Goal: Information Seeking & Learning: Find specific page/section

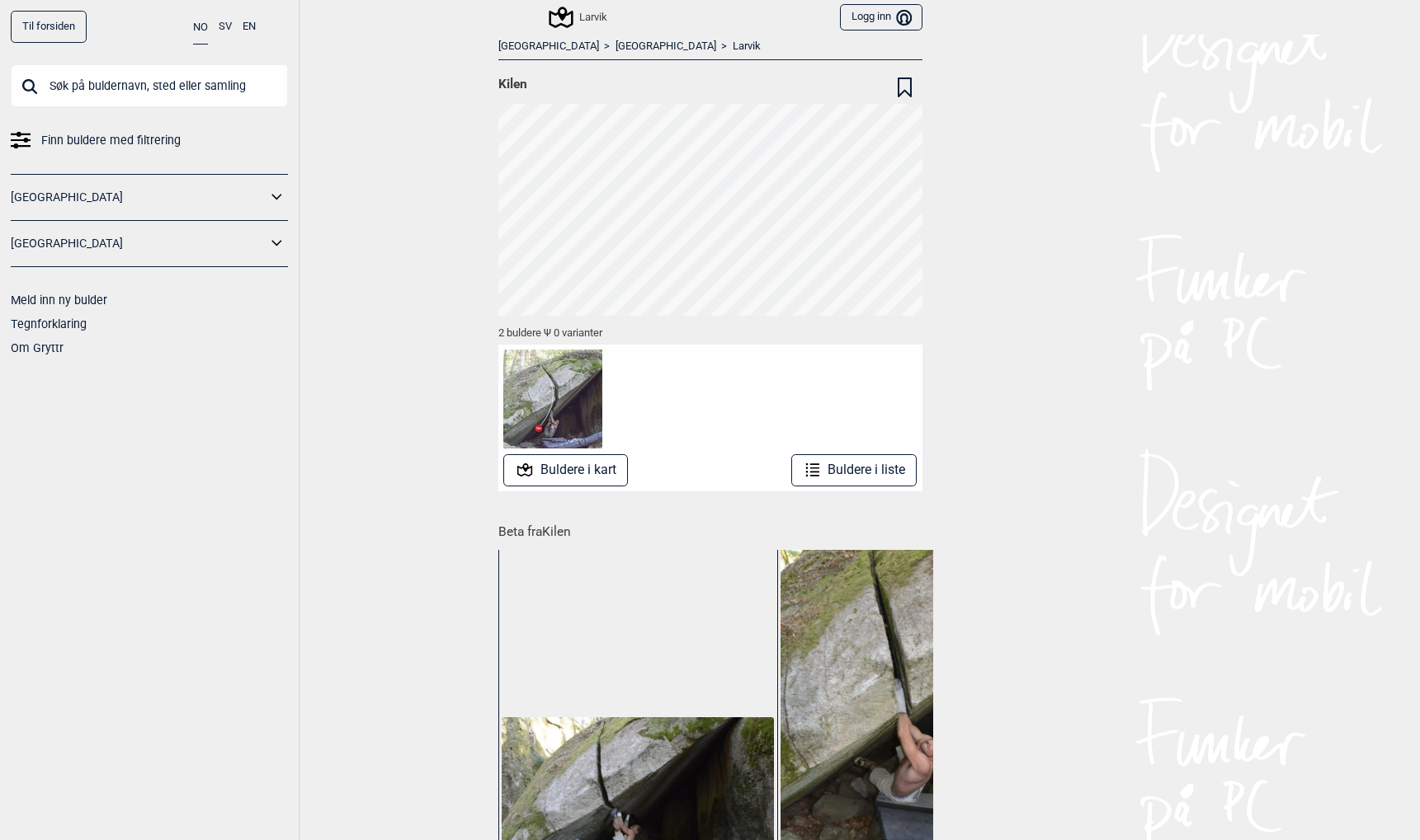
click at [103, 98] on input "text" at bounding box center [149, 85] width 277 height 43
type input "b"
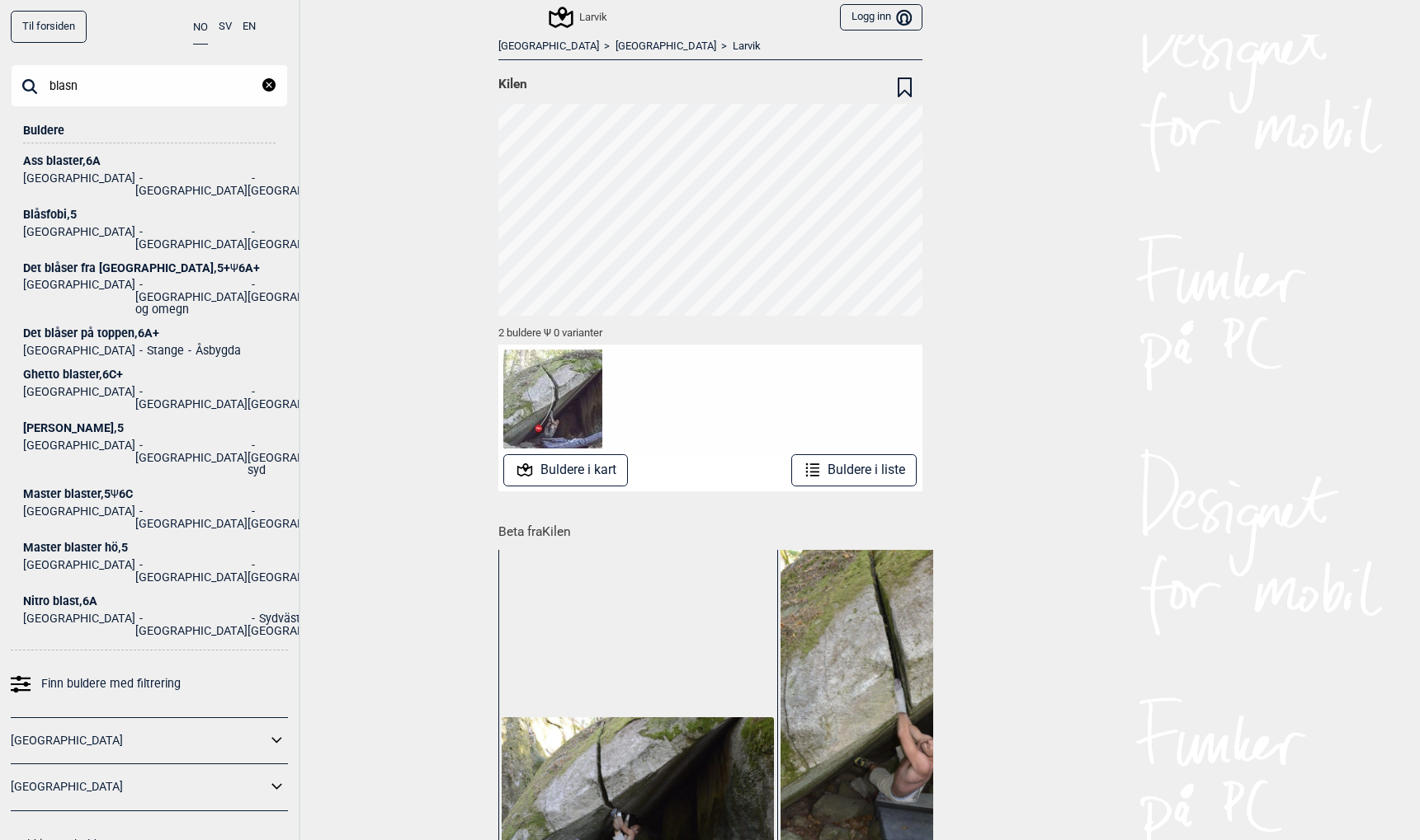
click at [151, 86] on input "blasn" at bounding box center [149, 85] width 277 height 43
click at [176, 82] on input "blås" at bounding box center [149, 85] width 277 height 43
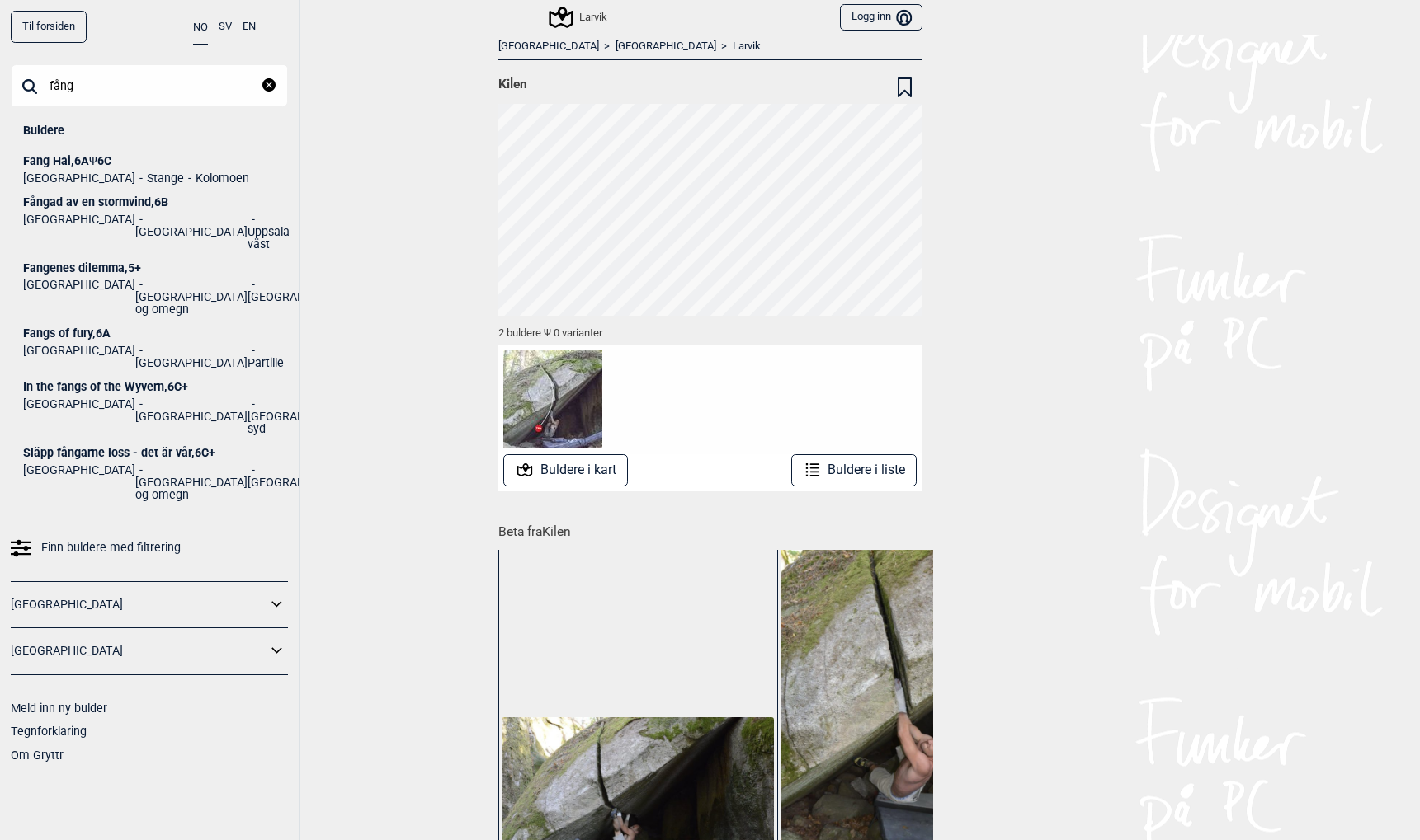
click at [101, 99] on input "fång" at bounding box center [149, 85] width 277 height 43
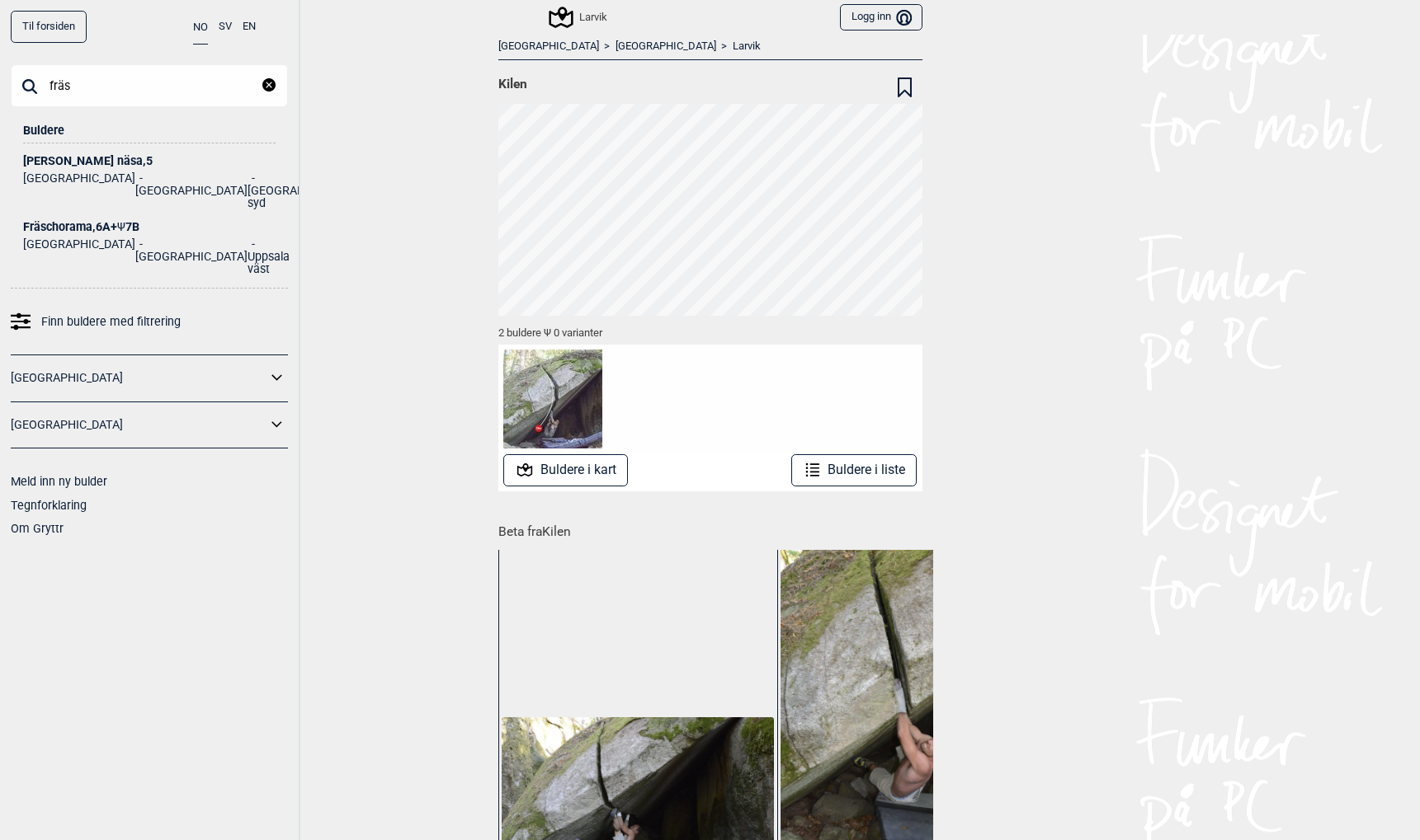
click at [123, 62] on div "Til forsiden NO SV EN fräs Lukk Buldere [PERSON_NAME] näsa , 5 [GEOGRAPHIC_DATA…" at bounding box center [150, 420] width 300 height 840
click at [122, 83] on input "fräs" at bounding box center [149, 85] width 277 height 43
click at [147, 78] on input "hoppa sä" at bounding box center [149, 85] width 277 height 43
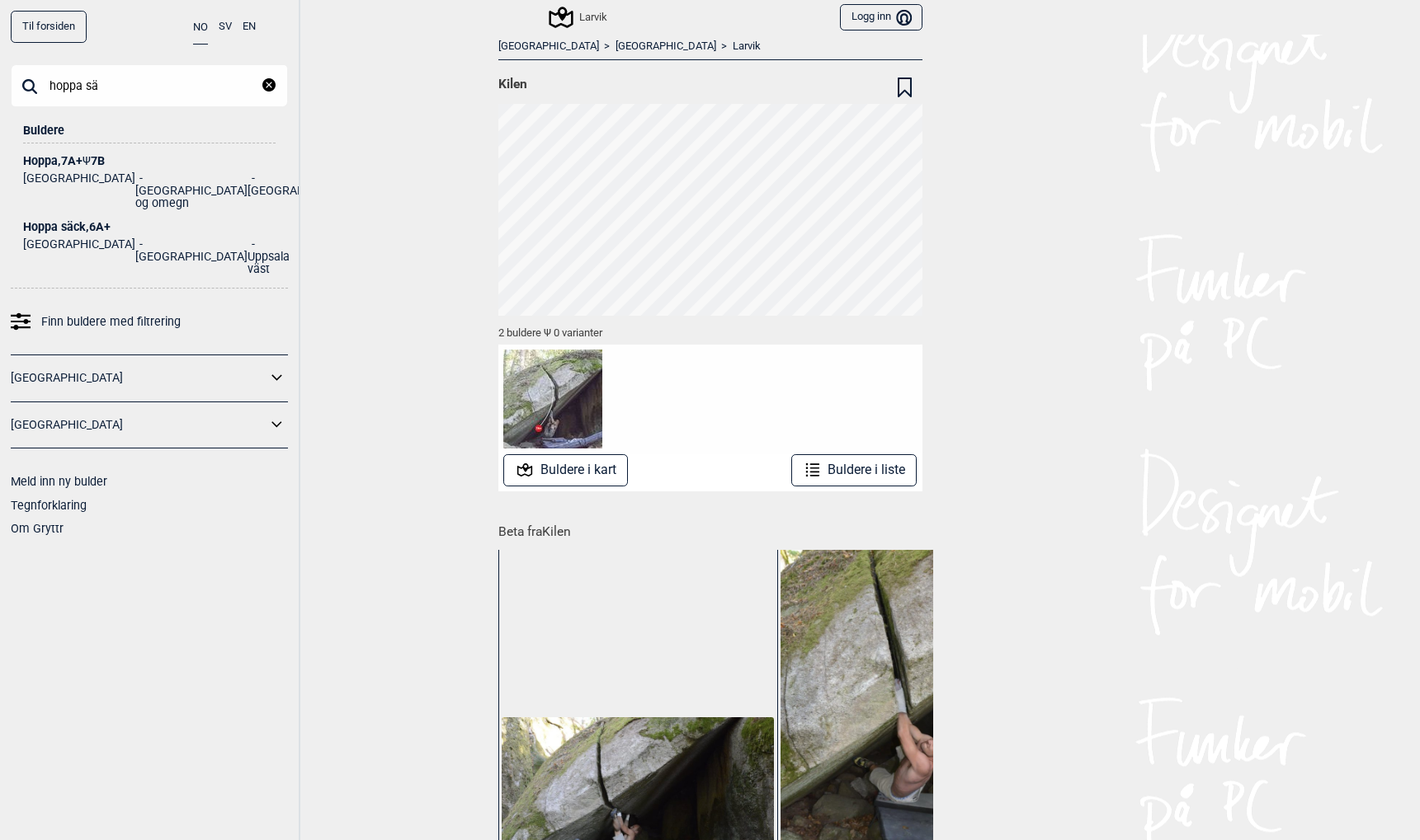
click at [147, 78] on input "hoppa sä" at bounding box center [149, 85] width 277 height 43
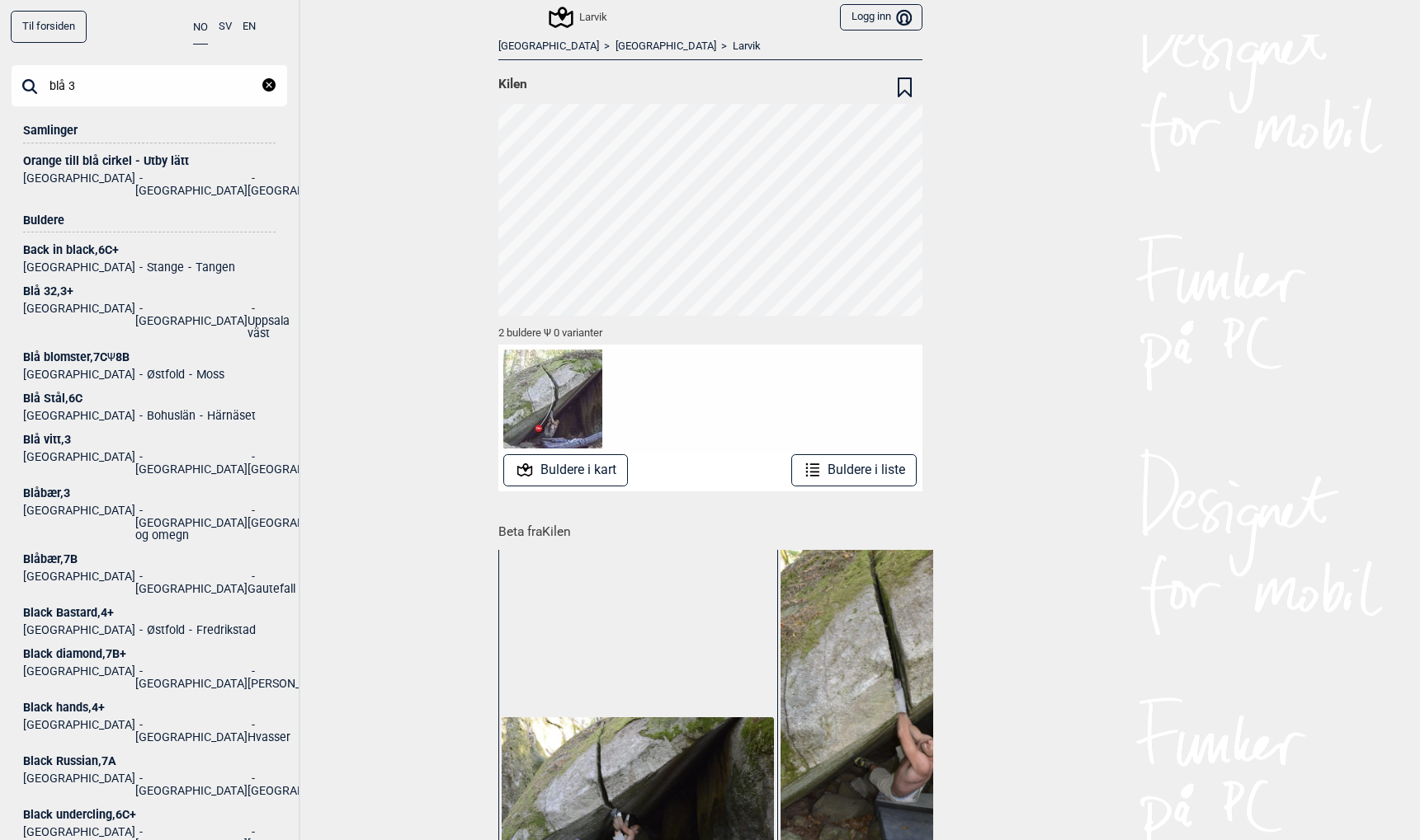
type input "blå 3"
click at [272, 87] on icon "reset" at bounding box center [269, 85] width 13 height 13
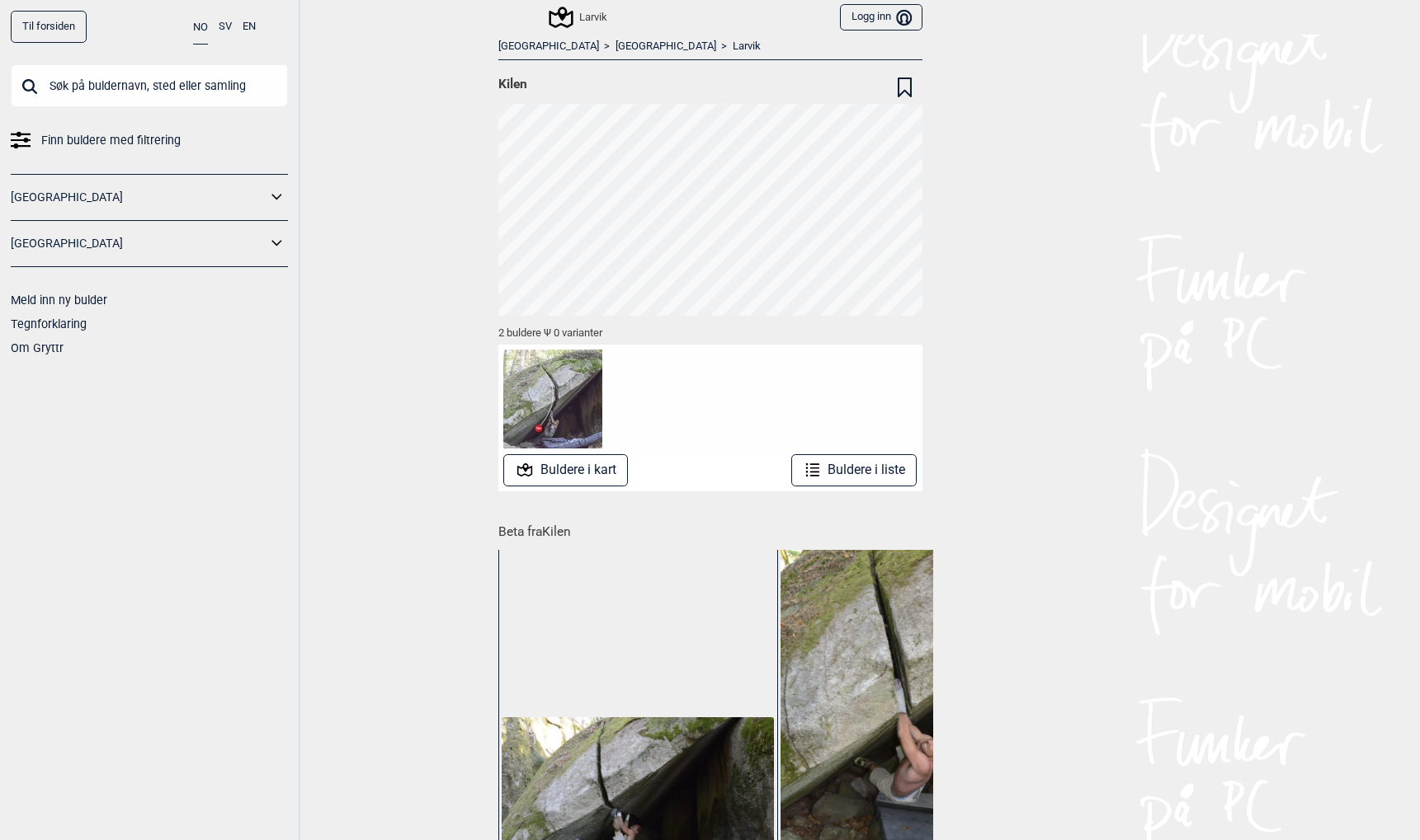
click at [179, 85] on input "text" at bounding box center [149, 85] width 277 height 43
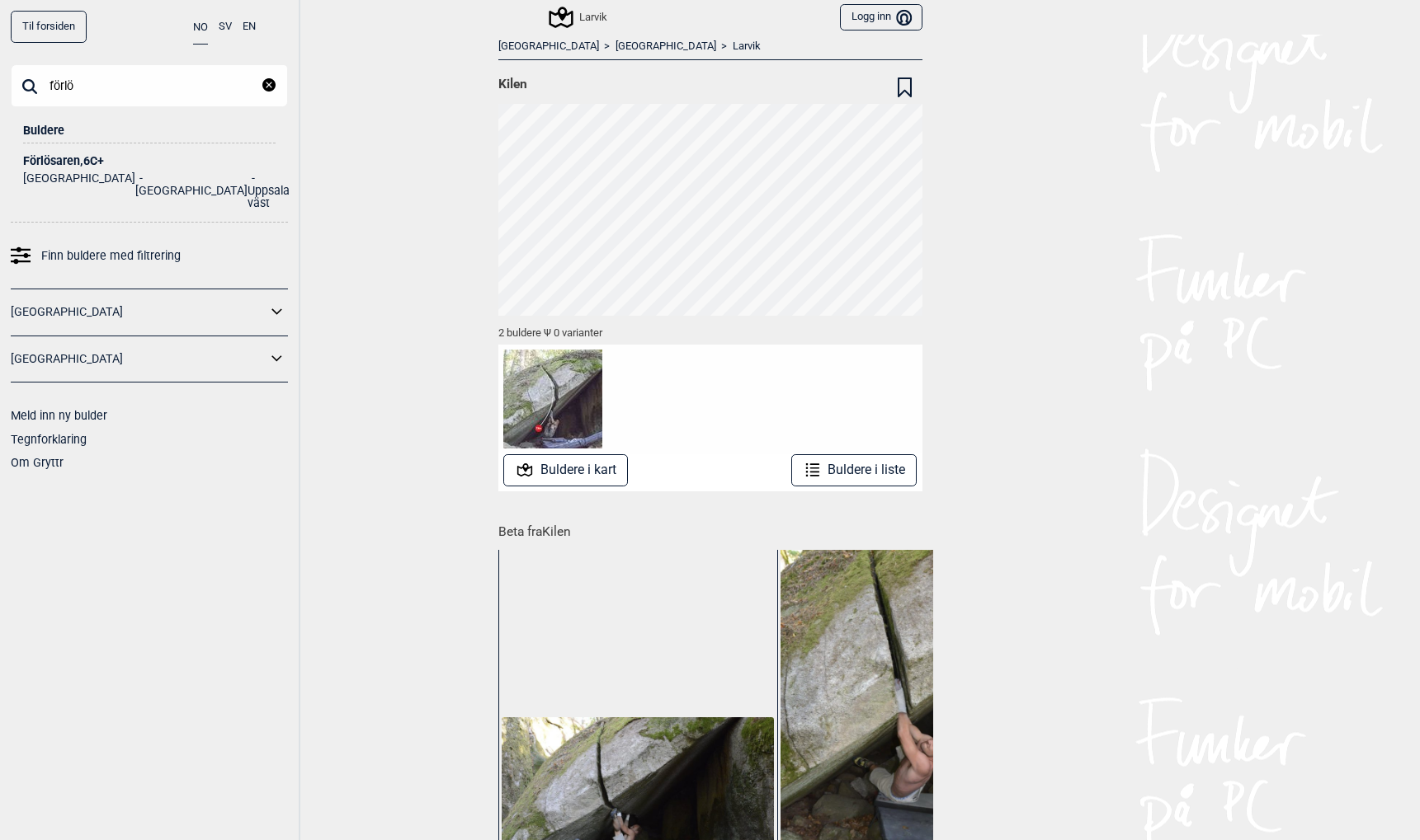
click at [174, 78] on input "förlö" at bounding box center [149, 85] width 277 height 43
paste input "Fockstablå"
click at [148, 74] on input "Fockstablå" at bounding box center [149, 85] width 277 height 43
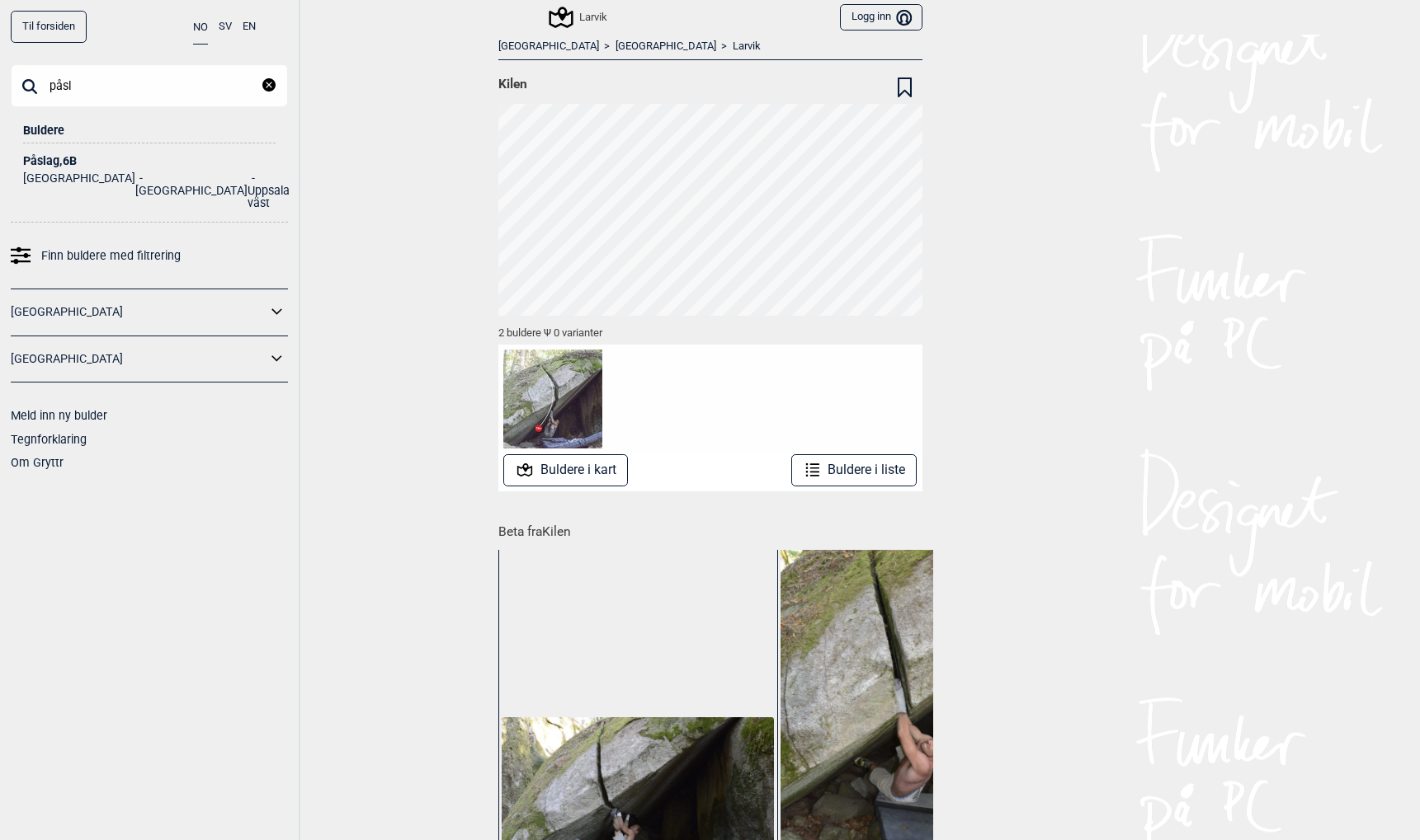
click at [179, 71] on input "påsl" at bounding box center [149, 85] width 277 height 43
click at [178, 71] on input "påsl" at bounding box center [149, 85] width 277 height 43
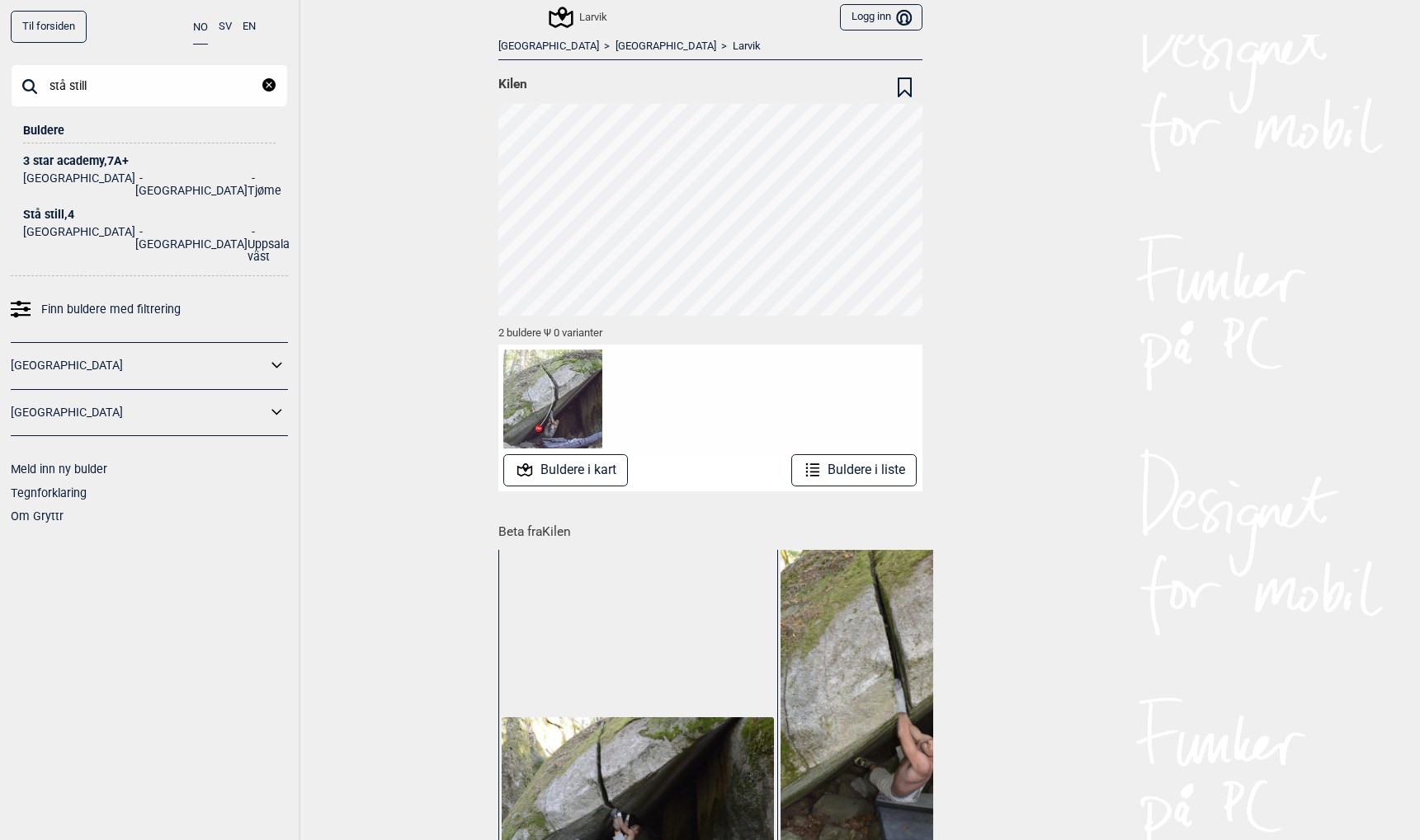
click at [143, 86] on input "stå still" at bounding box center [149, 85] width 277 height 43
type input "ågr"
click at [348, 182] on div "Til forsiden NO SV EN ågr Lukk Buldere Ågren asfet , 6B+ [GEOGRAPHIC_DATA] [GEO…" at bounding box center [710, 420] width 1420 height 840
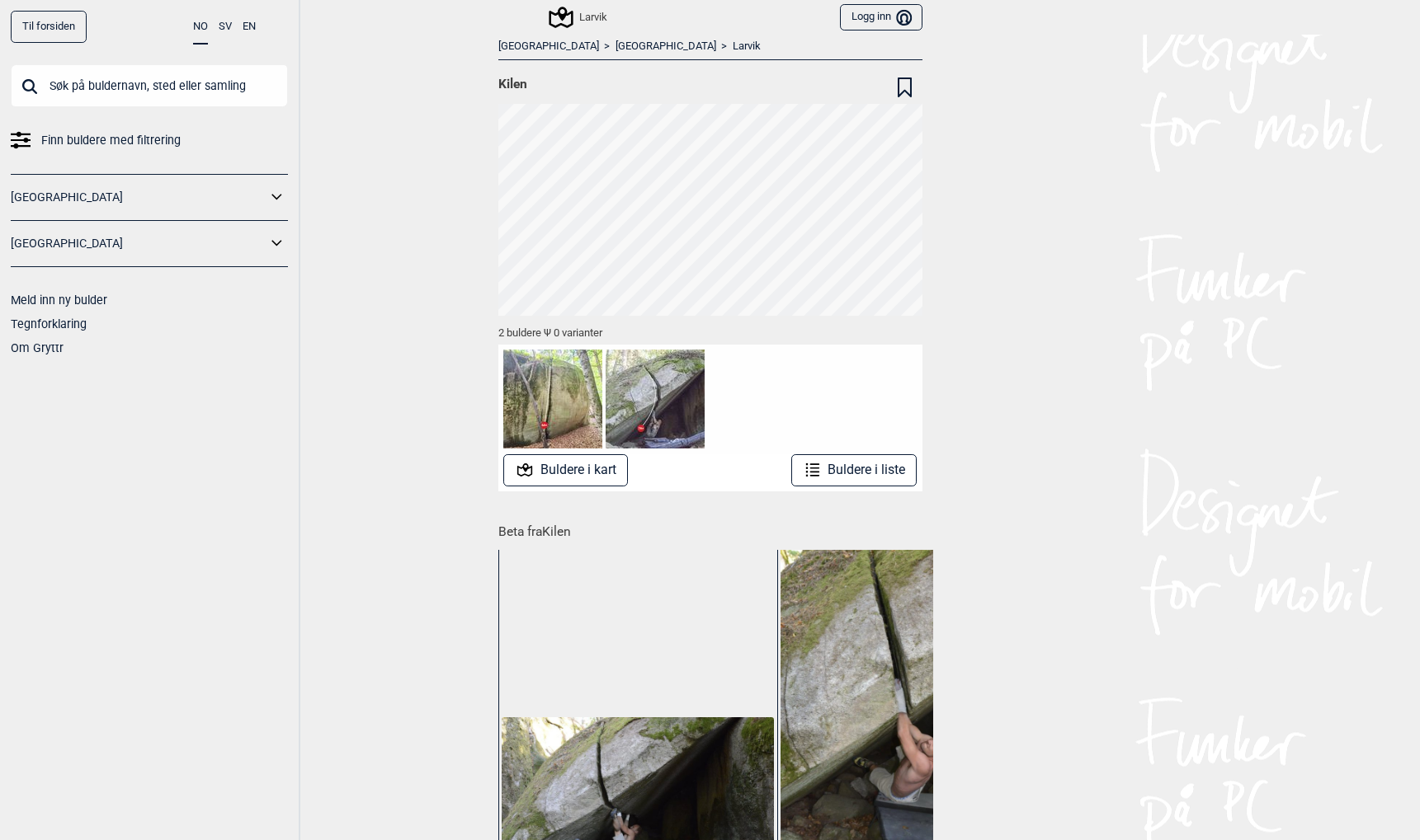
click at [38, 29] on link "Til forsiden" at bounding box center [48, 27] width 76 height 32
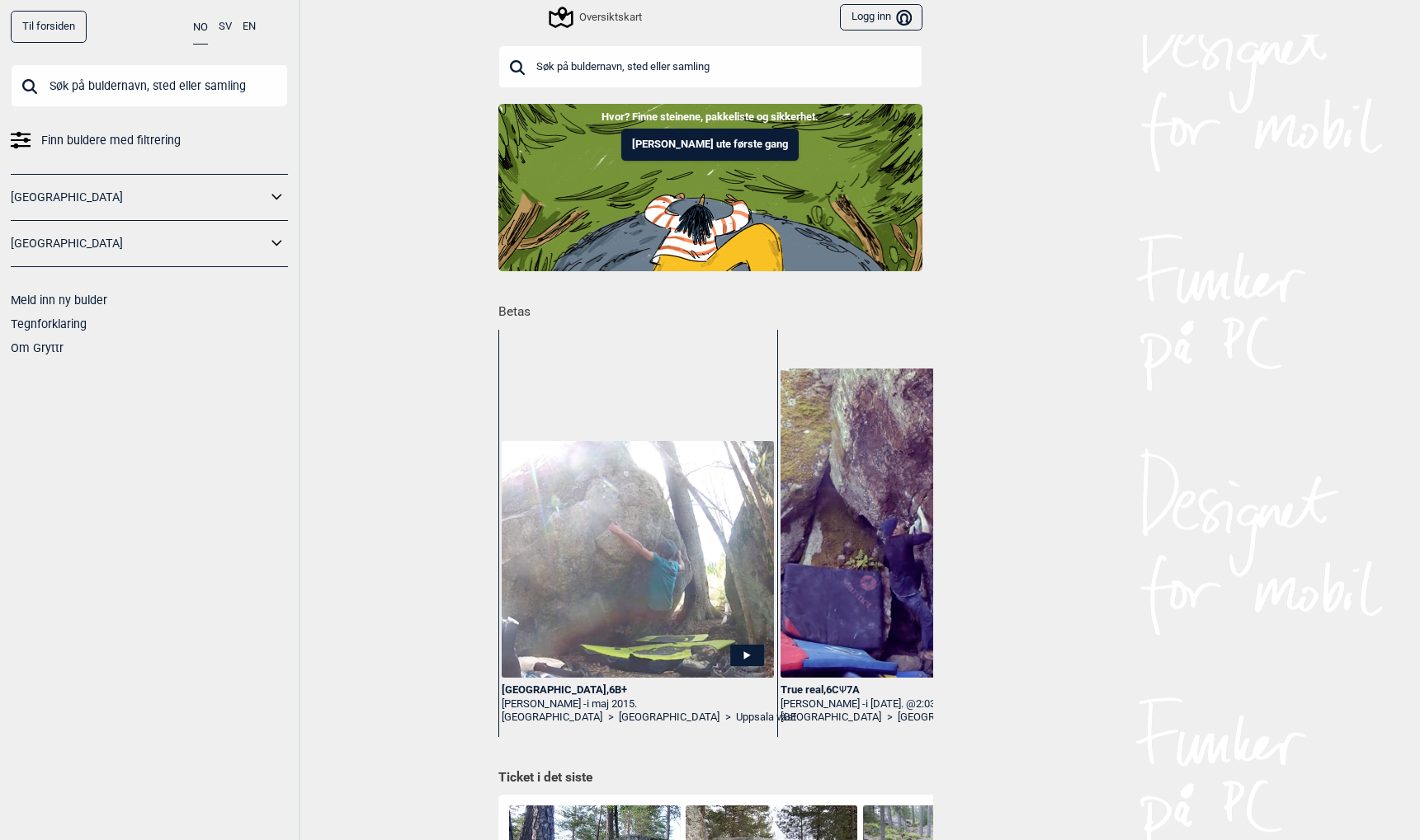
click at [84, 86] on input "text" at bounding box center [149, 85] width 277 height 43
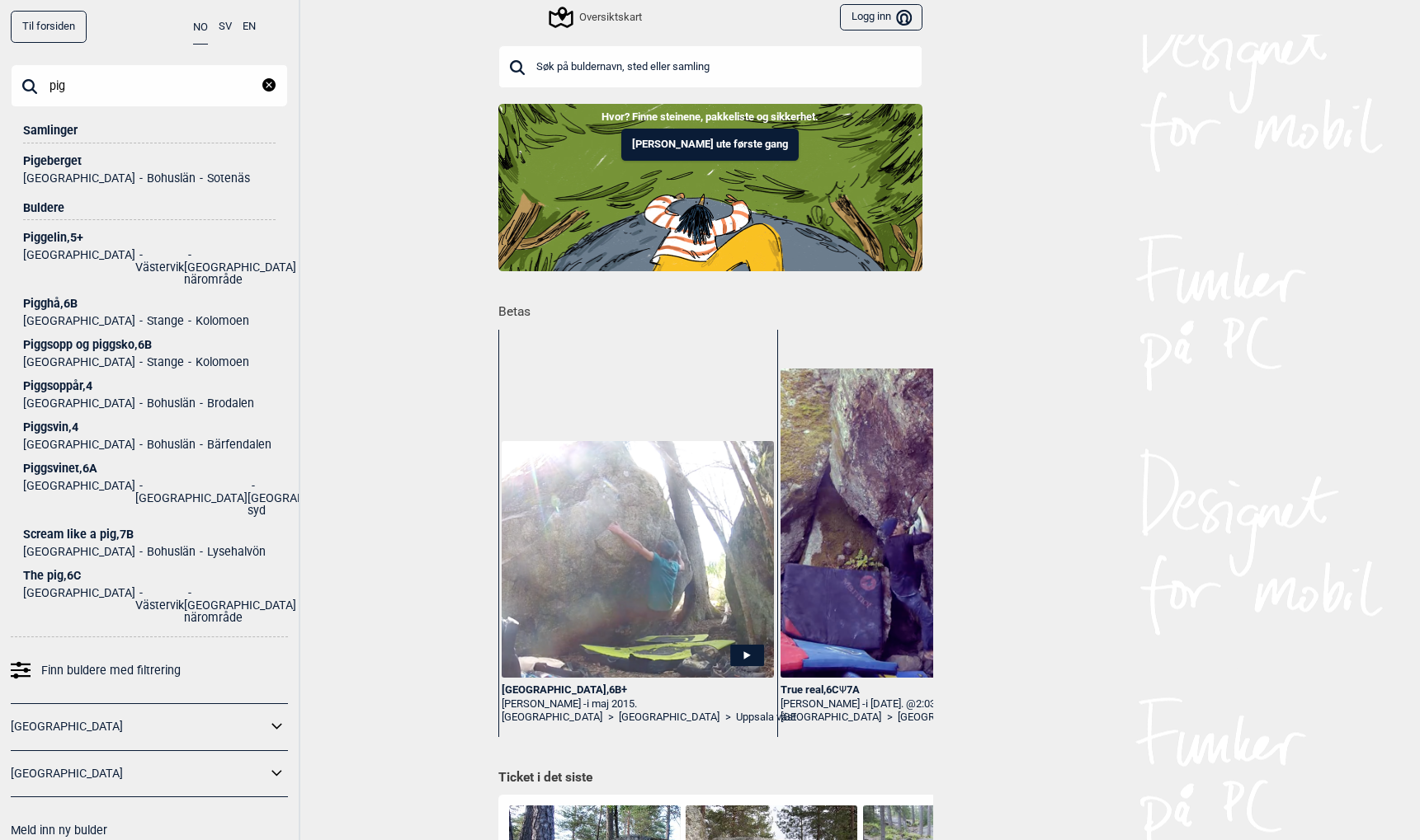
type input "pig"
click at [59, 164] on div "Pigeberget" at bounding box center [150, 161] width 253 height 12
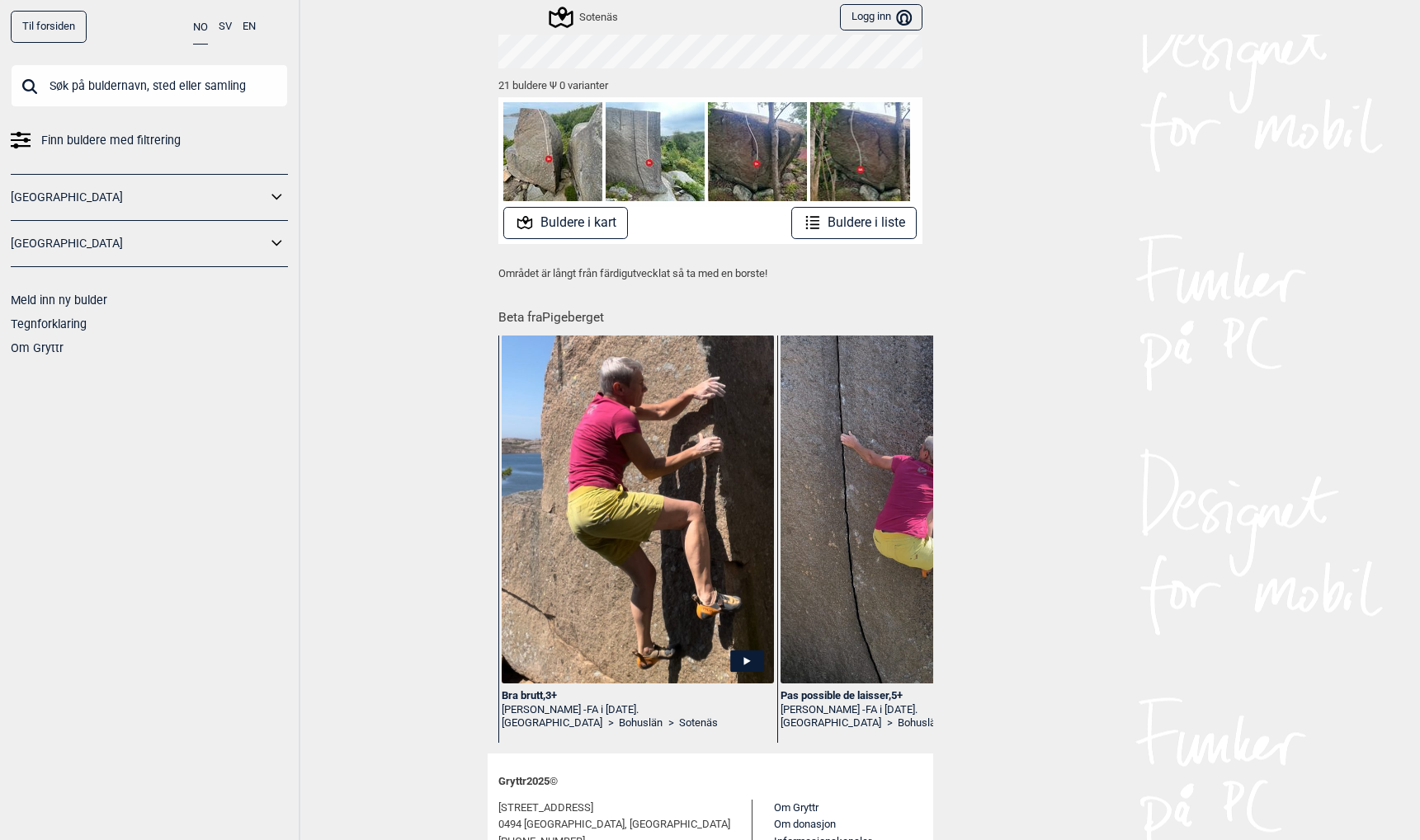
scroll to position [347, 0]
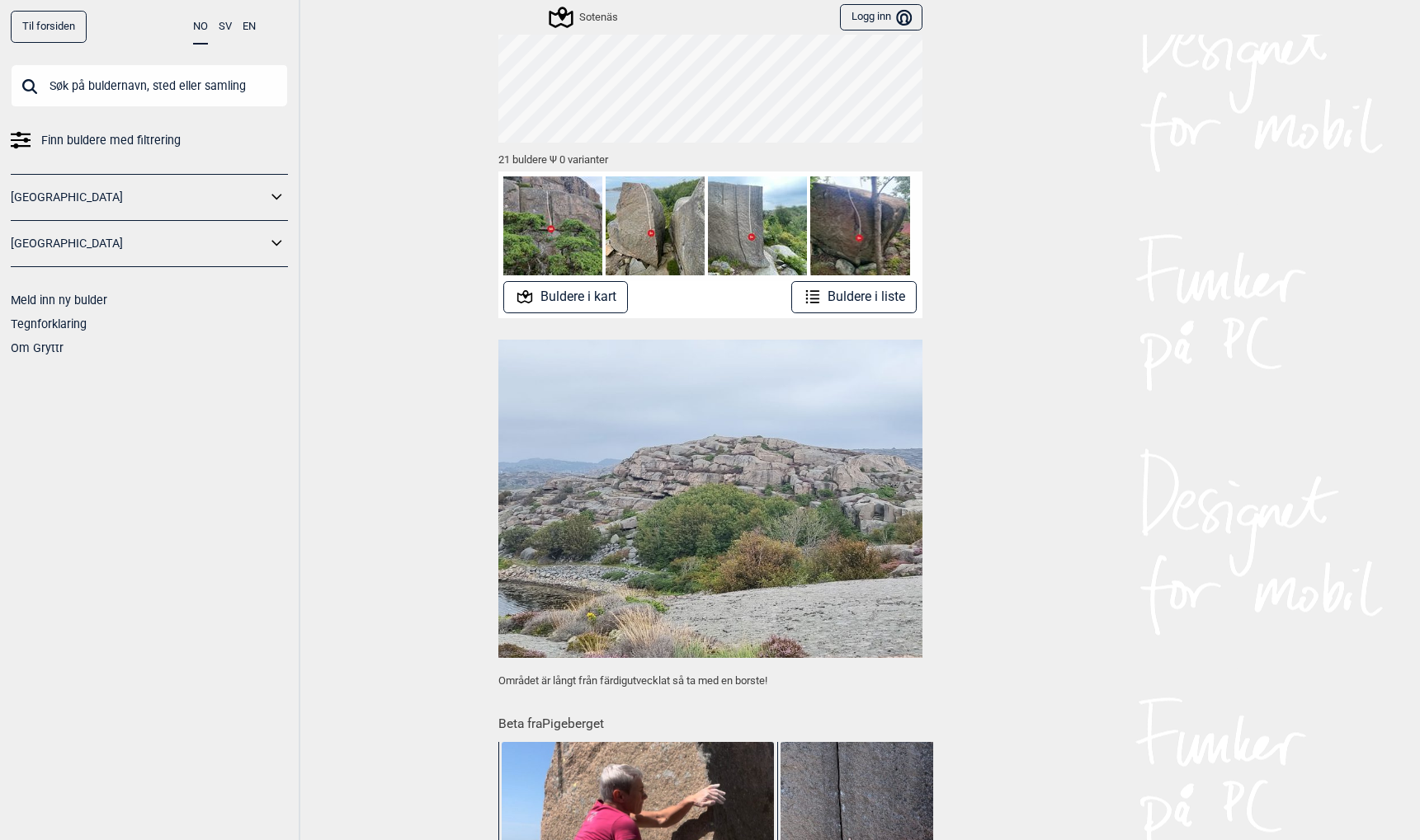
scroll to position [198, 0]
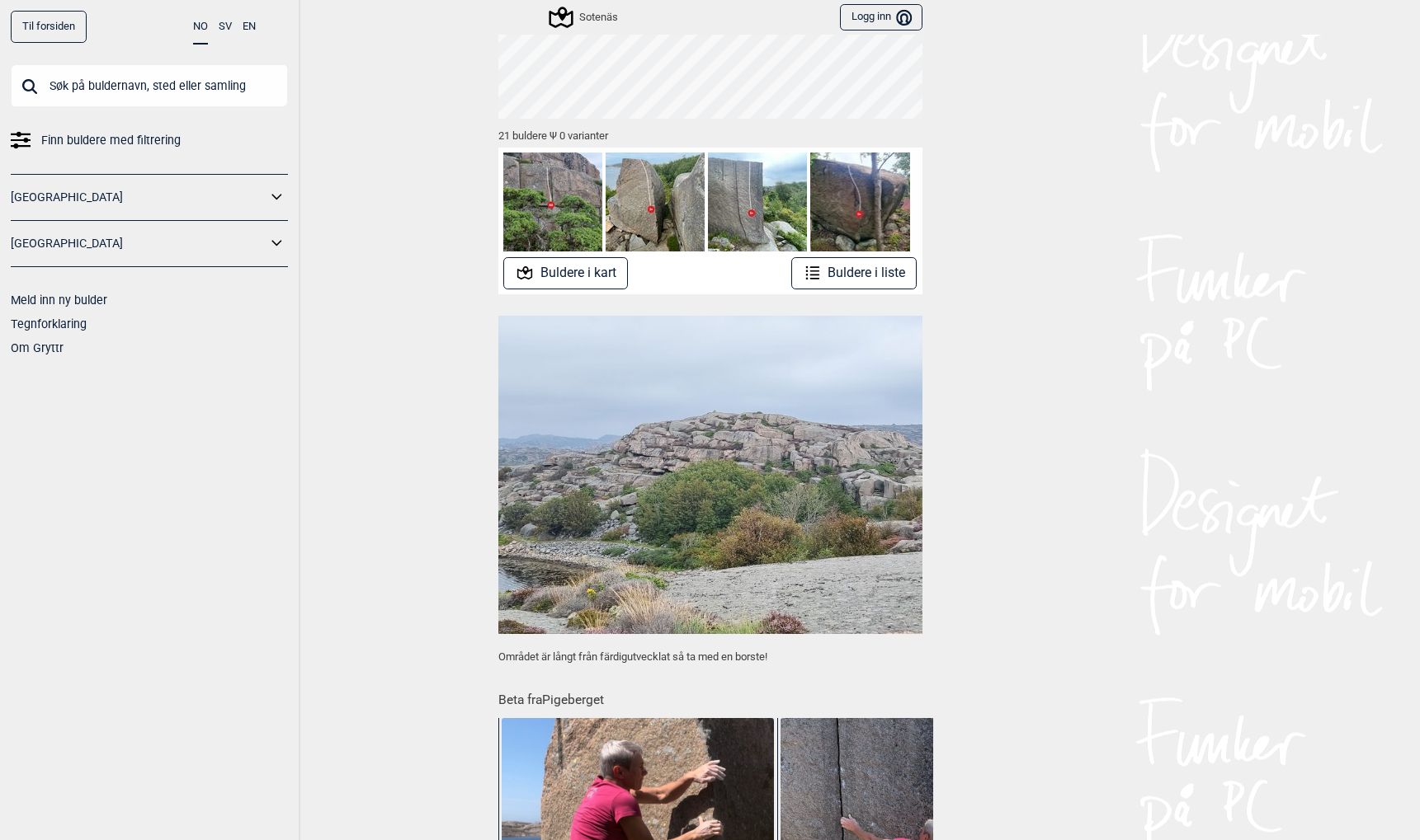
click at [101, 94] on input "text" at bounding box center [149, 85] width 277 height 43
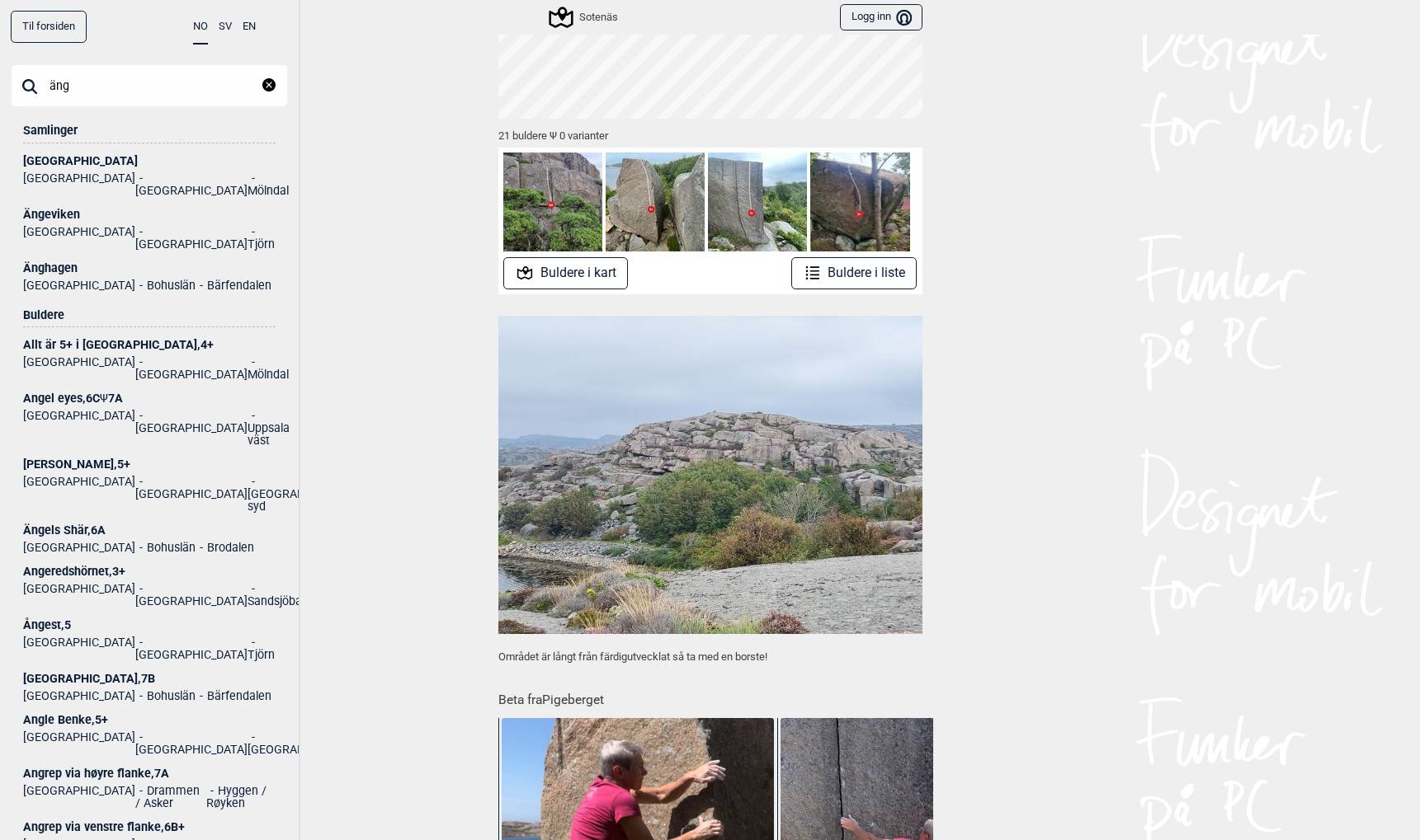
type input "äng"
click at [38, 262] on div "Änghagen" at bounding box center [150, 269] width 253 height 12
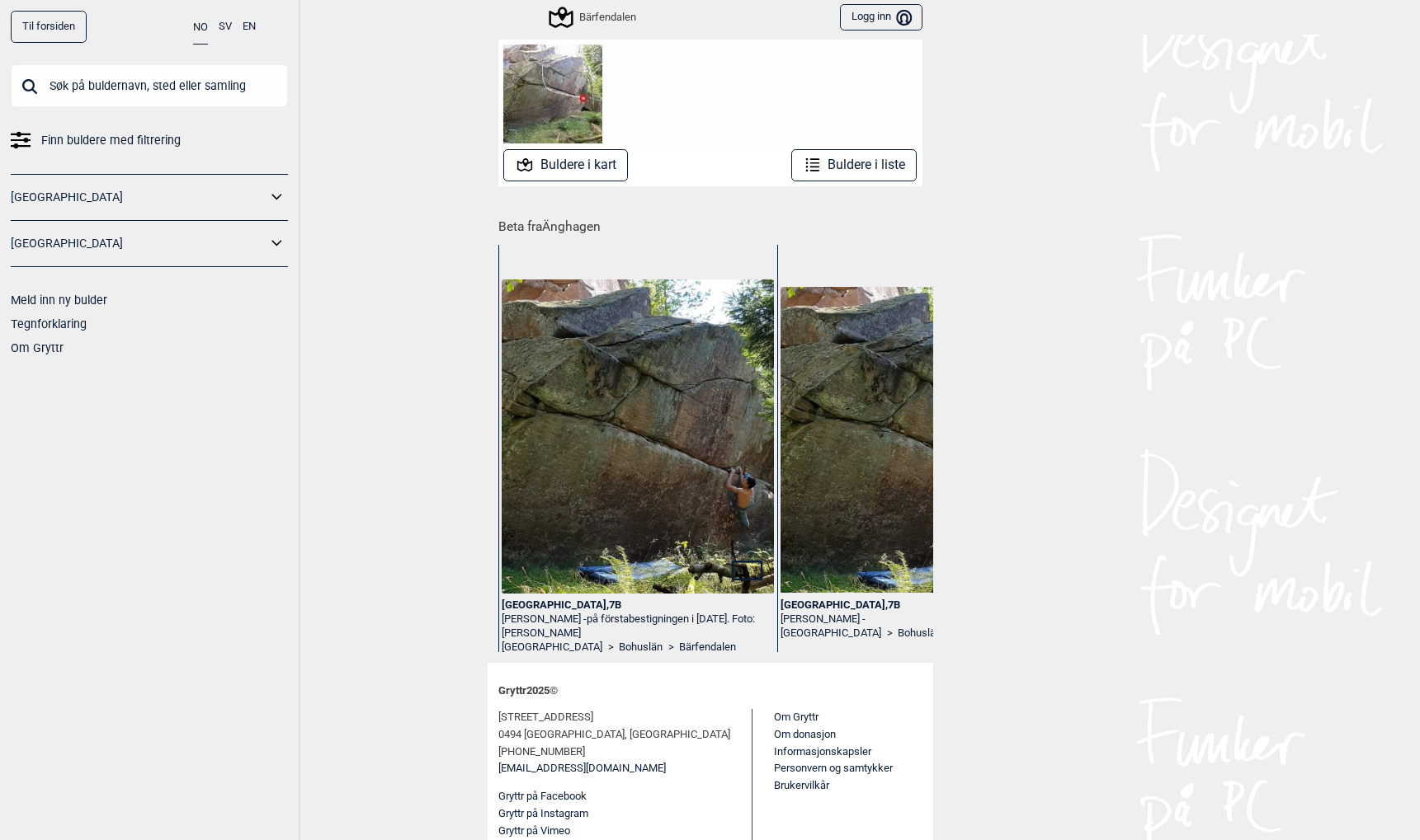
scroll to position [315, 0]
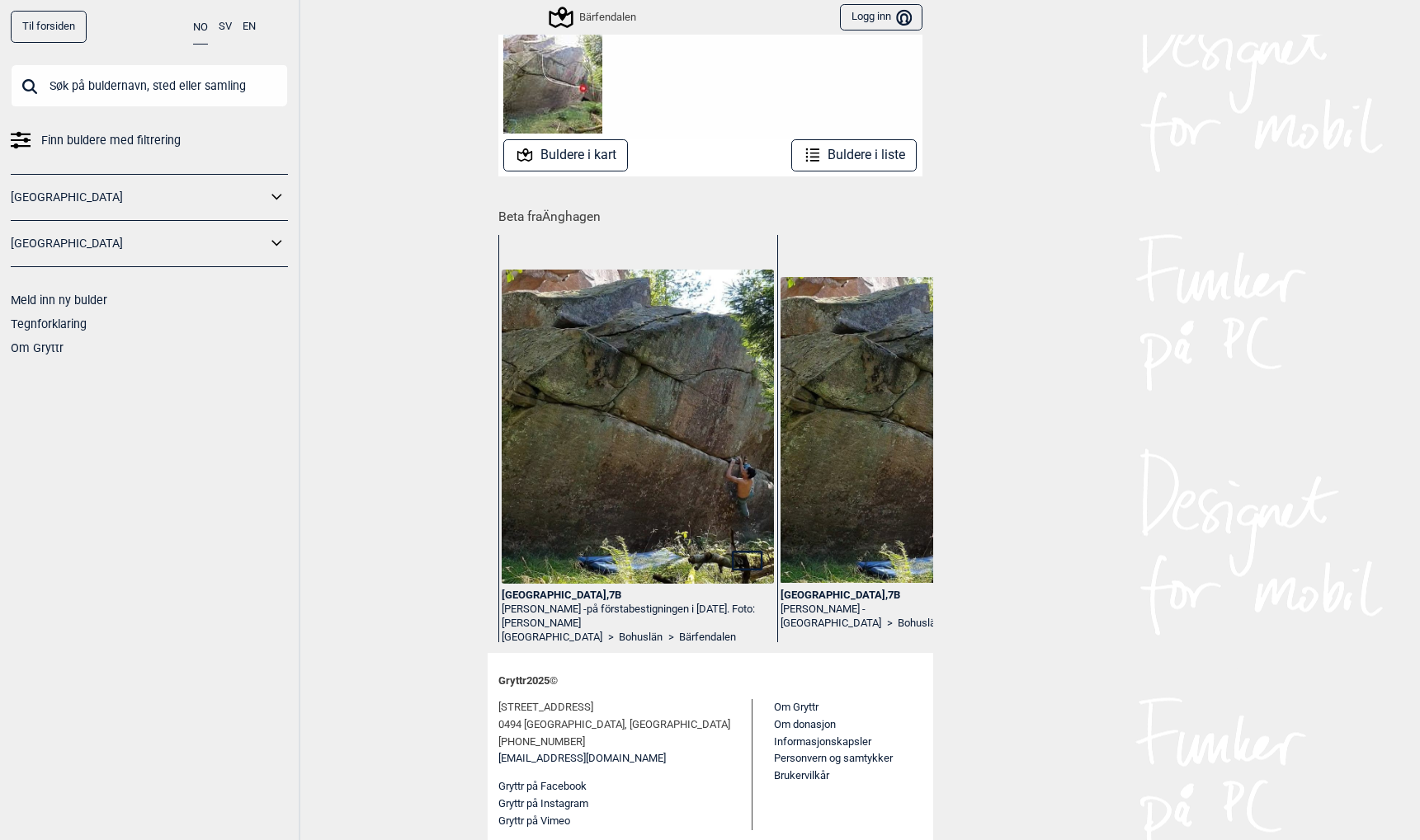
click at [47, 96] on input "text" at bounding box center [149, 85] width 277 height 43
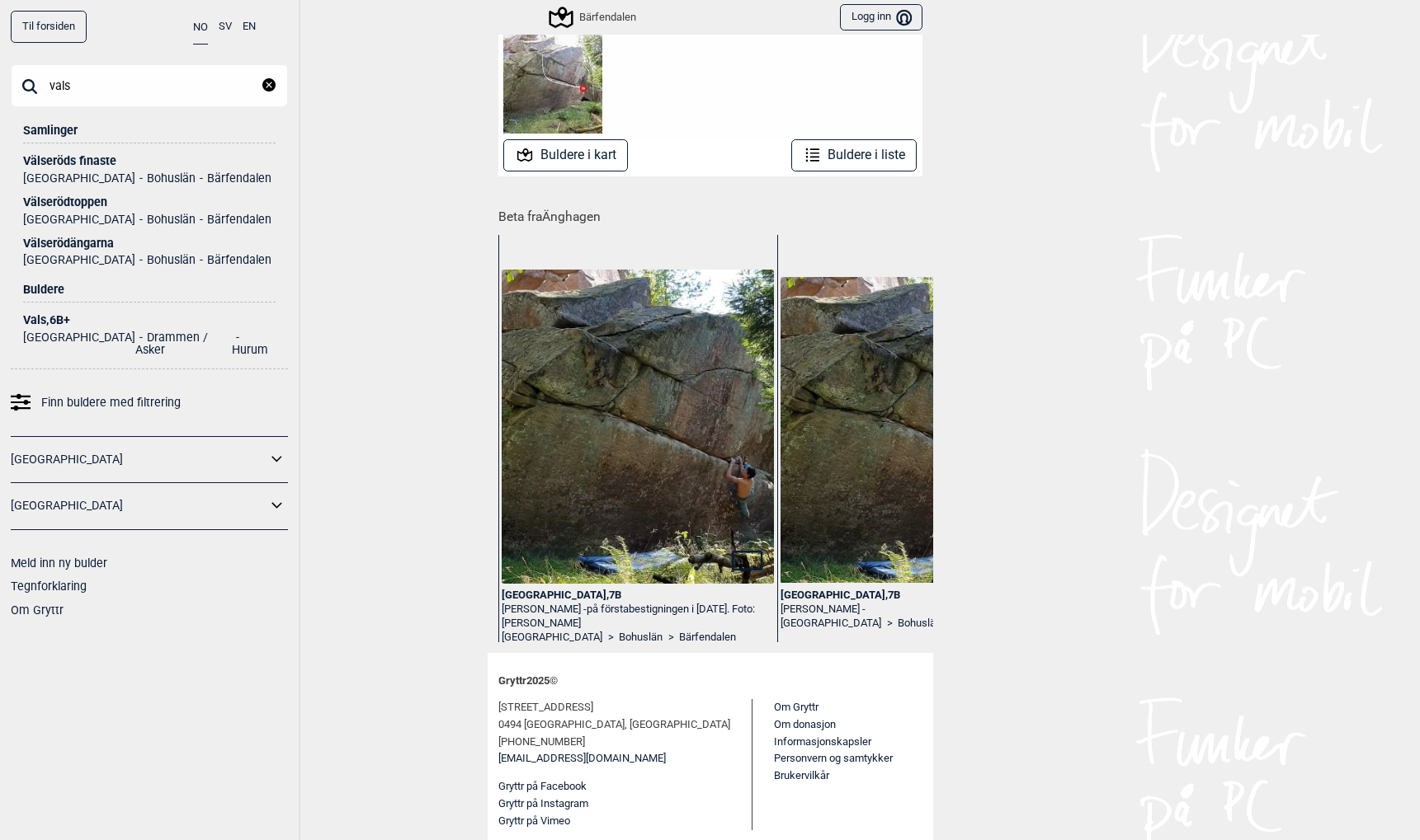
type input "vals"
click at [69, 246] on div "Välserödängarna" at bounding box center [150, 244] width 253 height 12
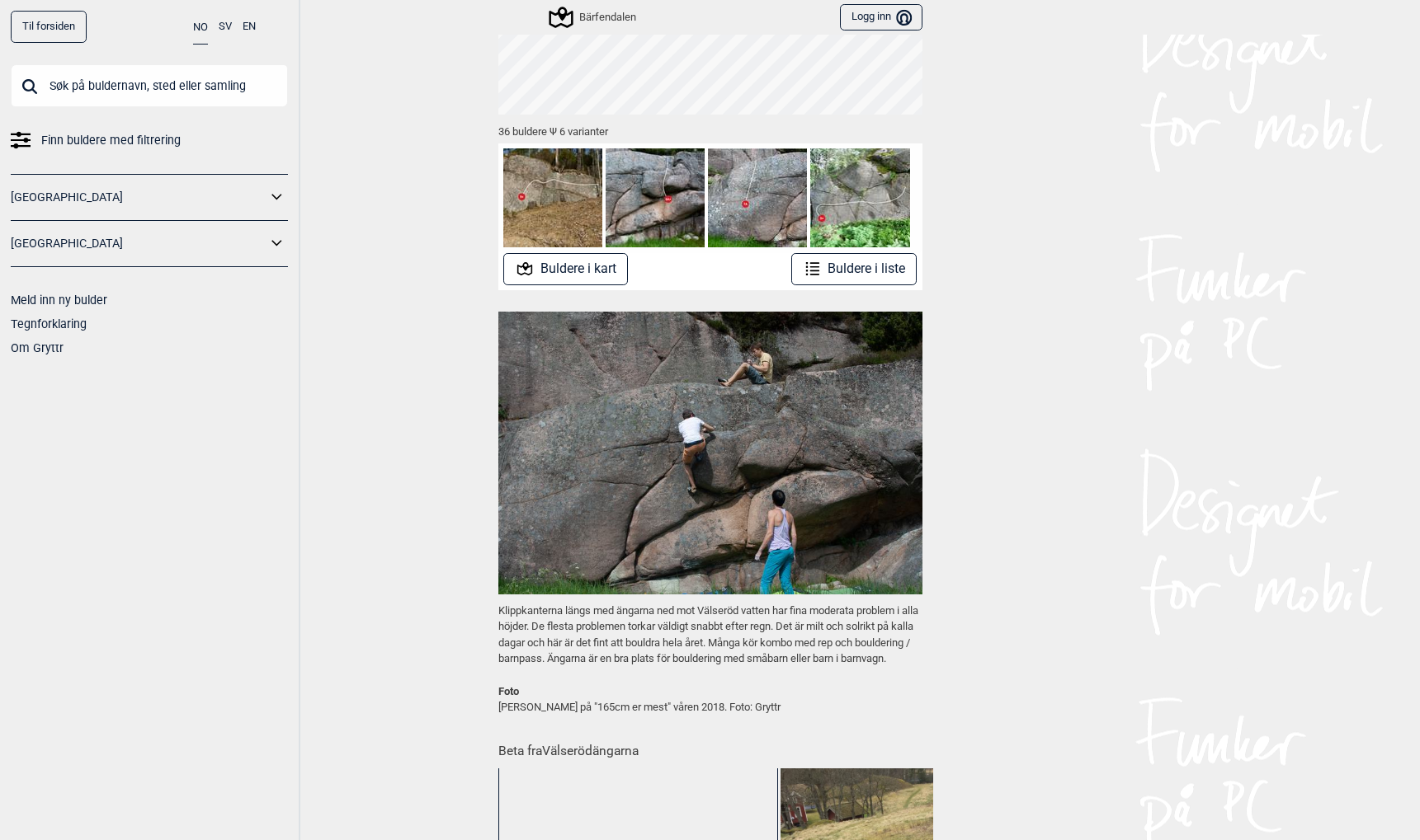
scroll to position [203, 0]
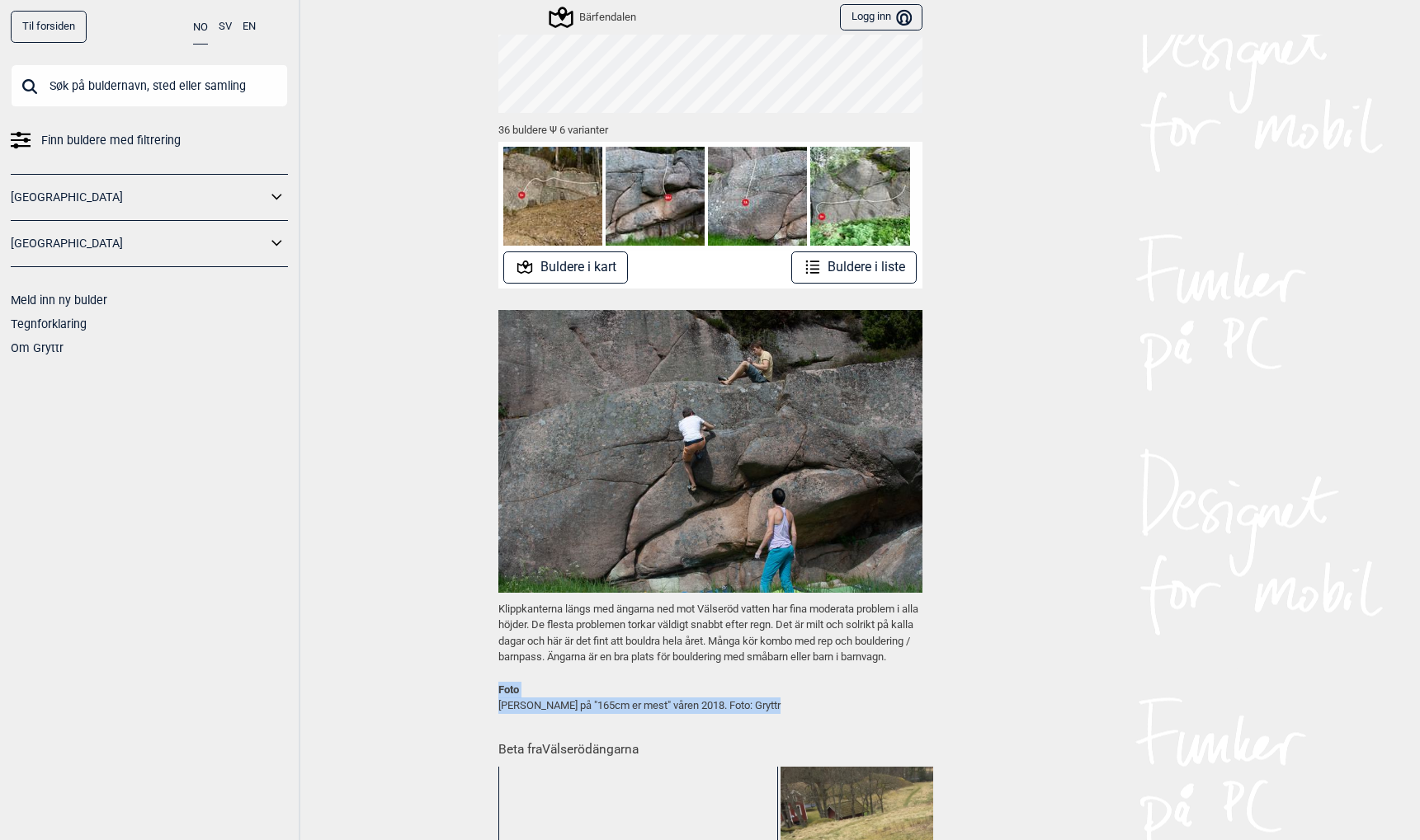
drag, startPoint x: 771, startPoint y: 722, endPoint x: 483, endPoint y: 703, distance: 288.6
click at [483, 703] on div "Til forsiden NO SV EN Finn buldere med filtrering Norge Sverige Meld inn ny bul…" at bounding box center [710, 420] width 1420 height 840
copy p "Foto Tobias Reidel på "165cm er mest" våren 2018. Foto: Gryttr"
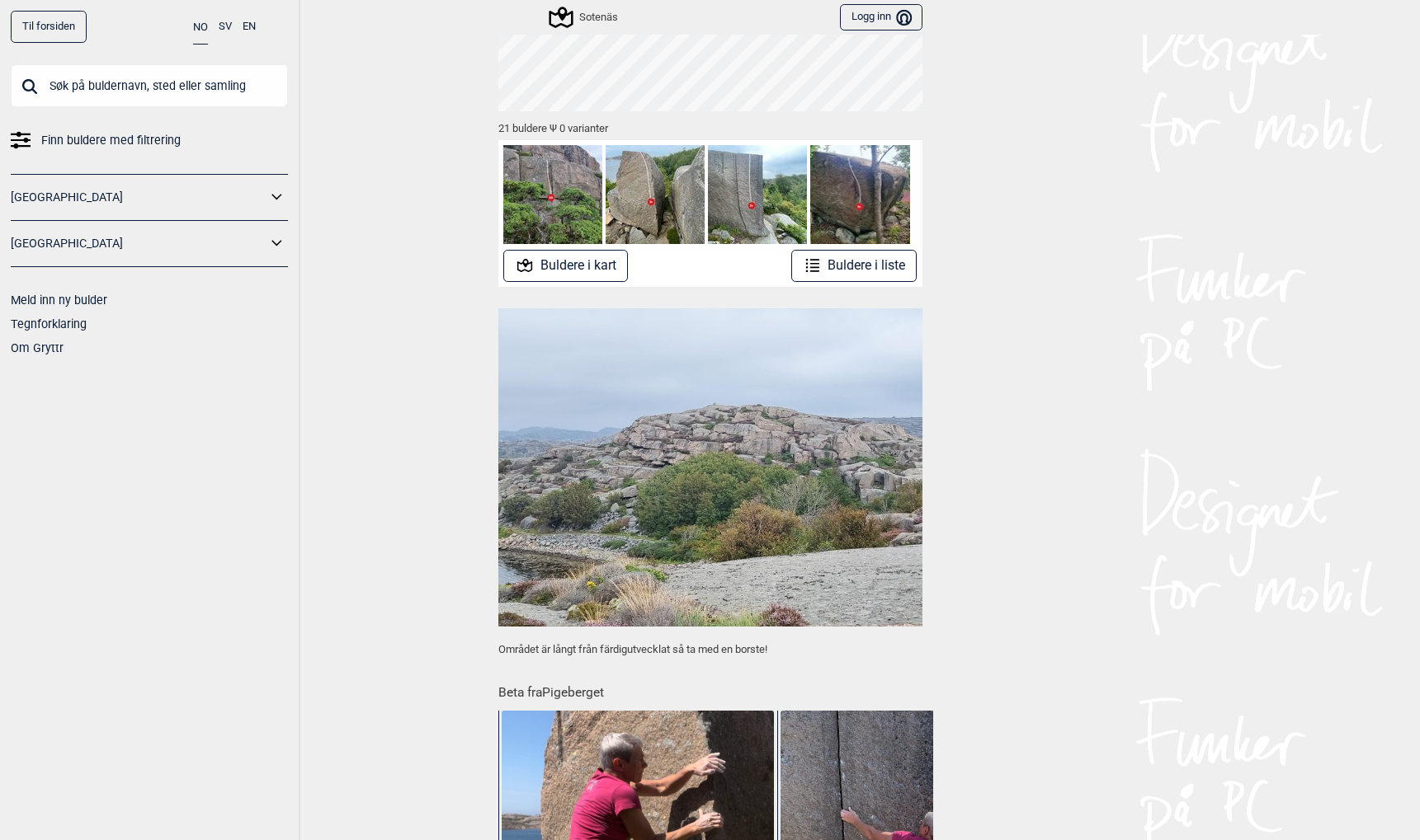
scroll to position [242, 0]
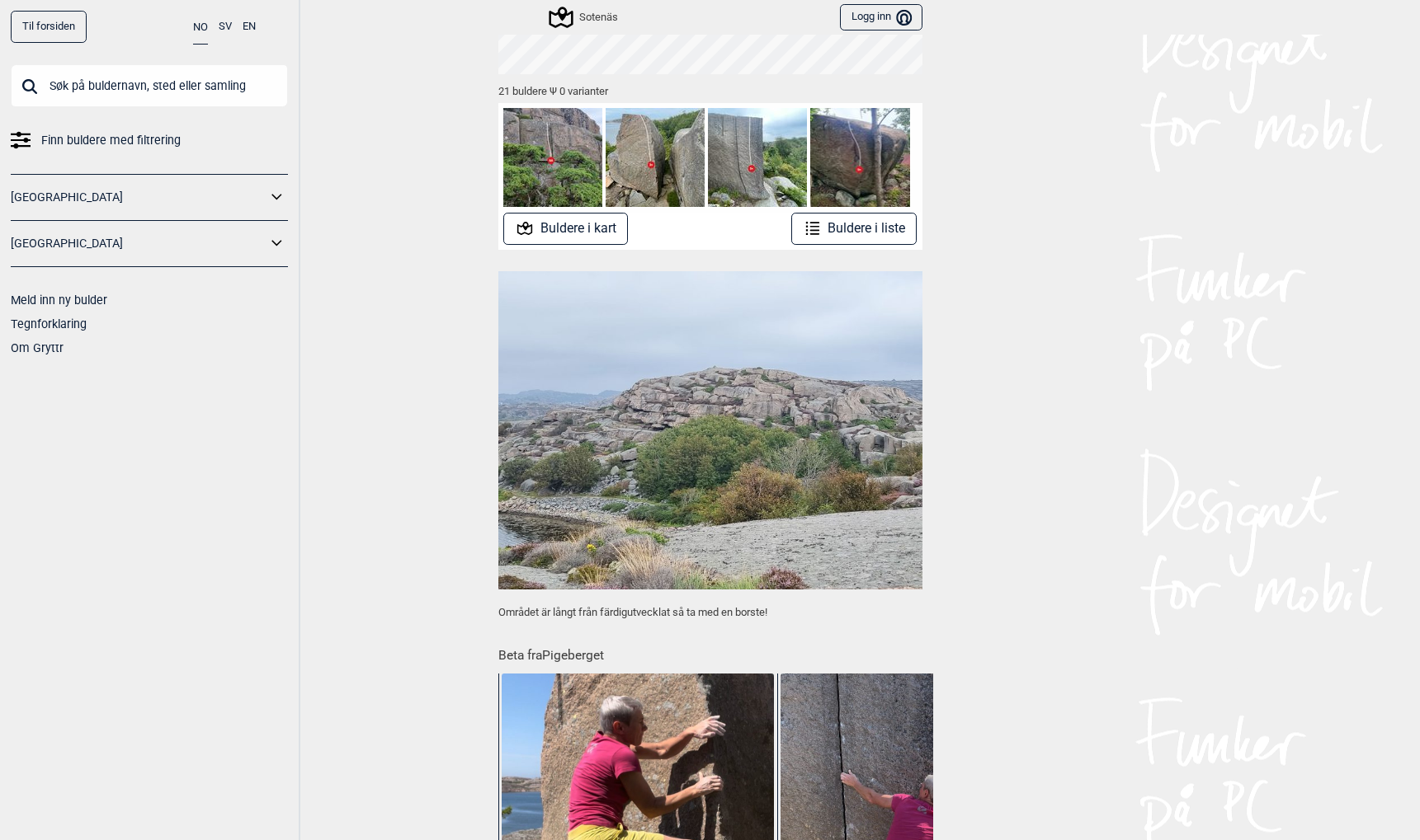
click at [612, 481] on img at bounding box center [710, 430] width 424 height 318
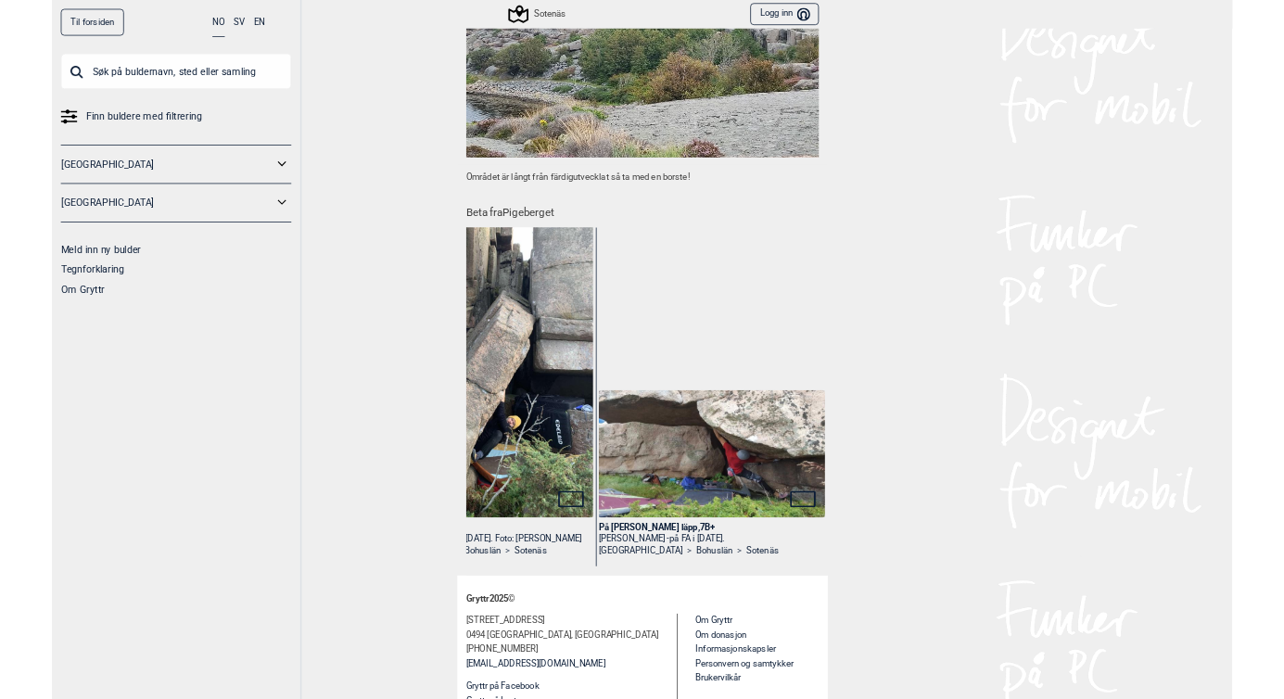
scroll to position [765, 0]
